Goal: Transaction & Acquisition: Subscribe to service/newsletter

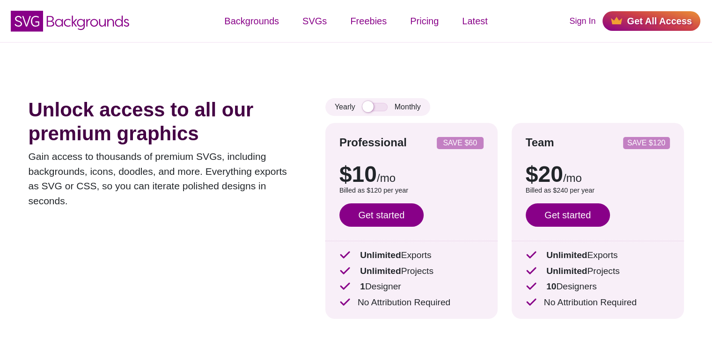
click at [272, 180] on p "Gain access to thousands of premium SVGs, including backgrounds, icons, doodles…" at bounding box center [163, 178] width 269 height 59
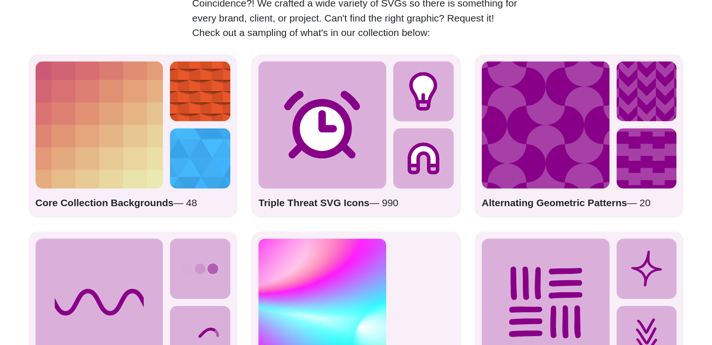
scroll to position [1264, 0]
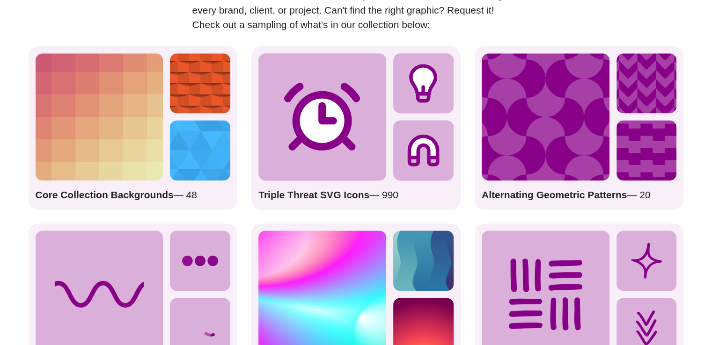
click at [316, 206] on div "Triple Threat SVG Icons — 990" at bounding box center [355, 127] width 209 height 163
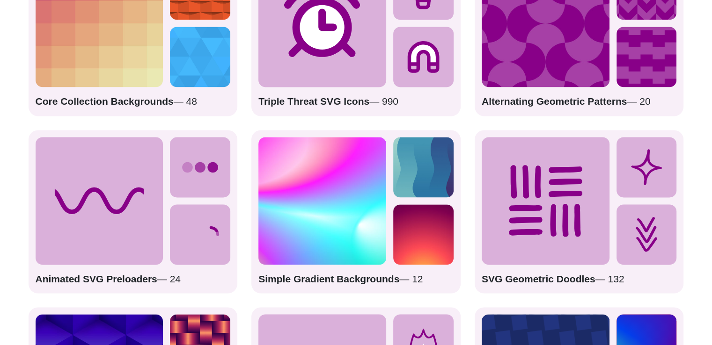
scroll to position [1404, 0]
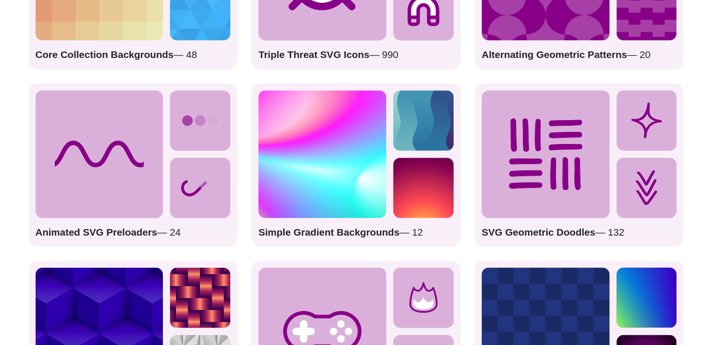
drag, startPoint x: 369, startPoint y: 231, endPoint x: 394, endPoint y: 233, distance: 24.9
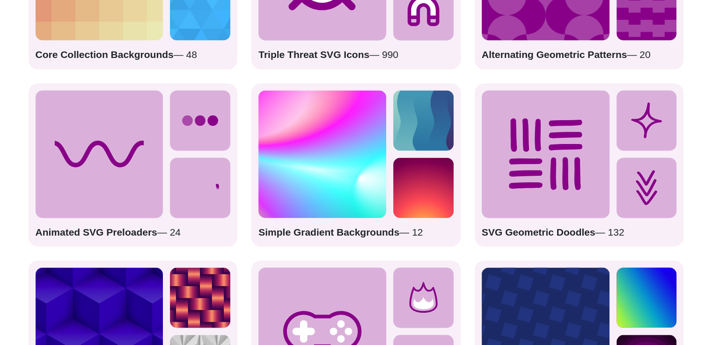
click at [371, 232] on strong "Simple Gradient Backgrounds" at bounding box center [328, 232] width 141 height 11
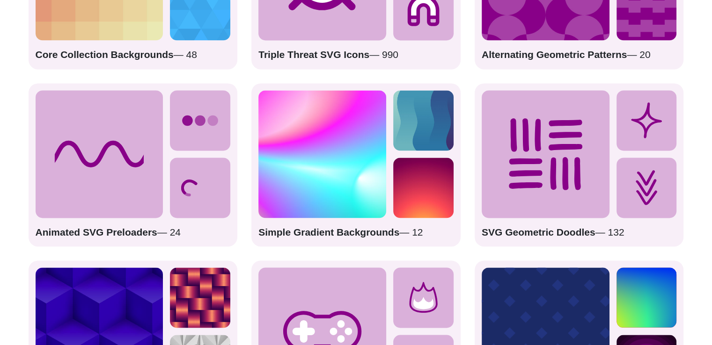
click at [418, 229] on p "Simple Gradient Backgrounds — 12" at bounding box center [355, 232] width 195 height 15
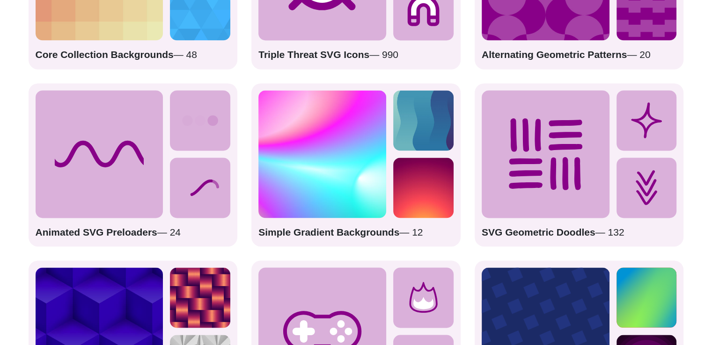
click at [416, 195] on img at bounding box center [423, 188] width 60 height 60
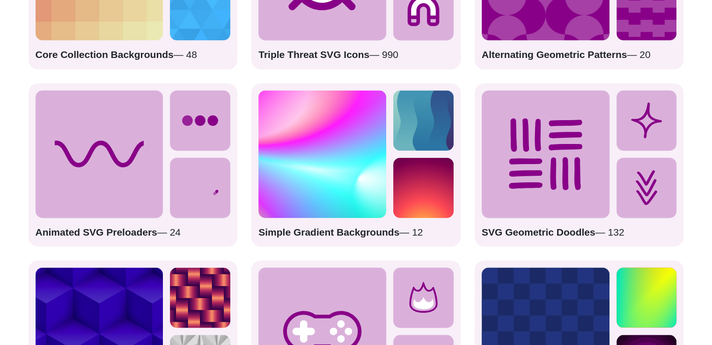
click at [316, 166] on img at bounding box center [322, 154] width 128 height 128
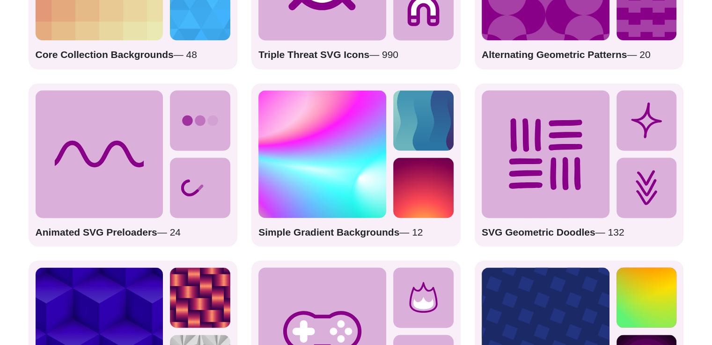
click at [316, 166] on img at bounding box center [322, 154] width 128 height 128
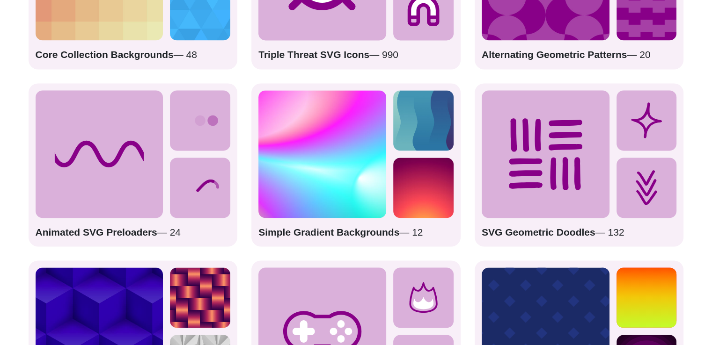
click at [315, 189] on img at bounding box center [322, 154] width 128 height 128
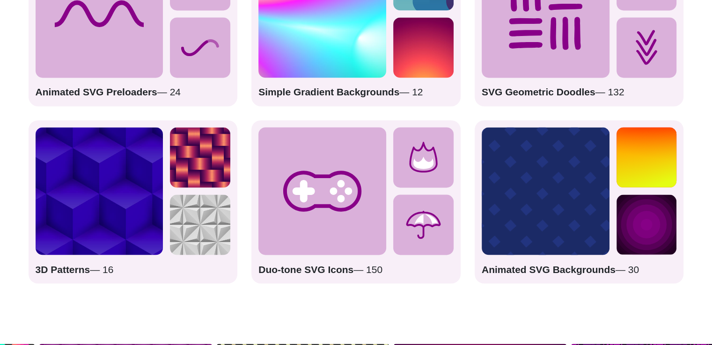
scroll to position [1592, 0]
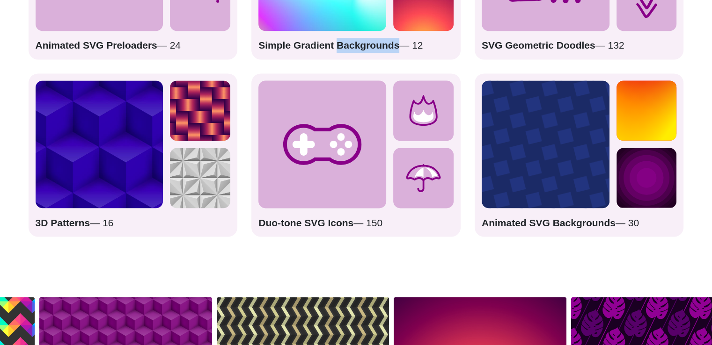
drag, startPoint x: 337, startPoint y: 46, endPoint x: 397, endPoint y: 49, distance: 59.5
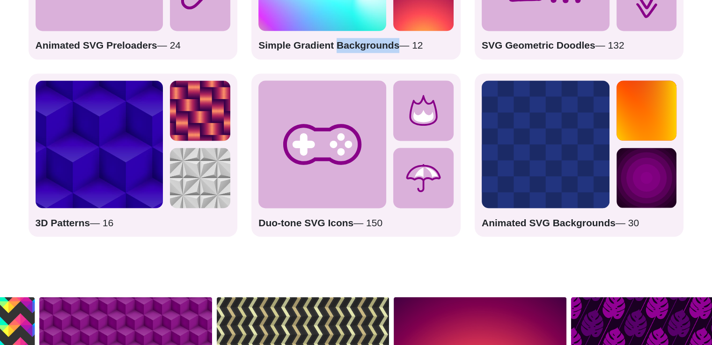
click at [397, 49] on p "Simple Gradient Backgrounds — 12" at bounding box center [355, 45] width 195 height 15
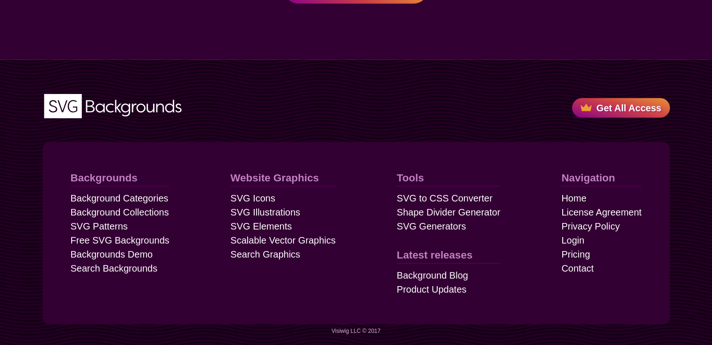
scroll to position [2637, 0]
